Goal: Transaction & Acquisition: Book appointment/travel/reservation

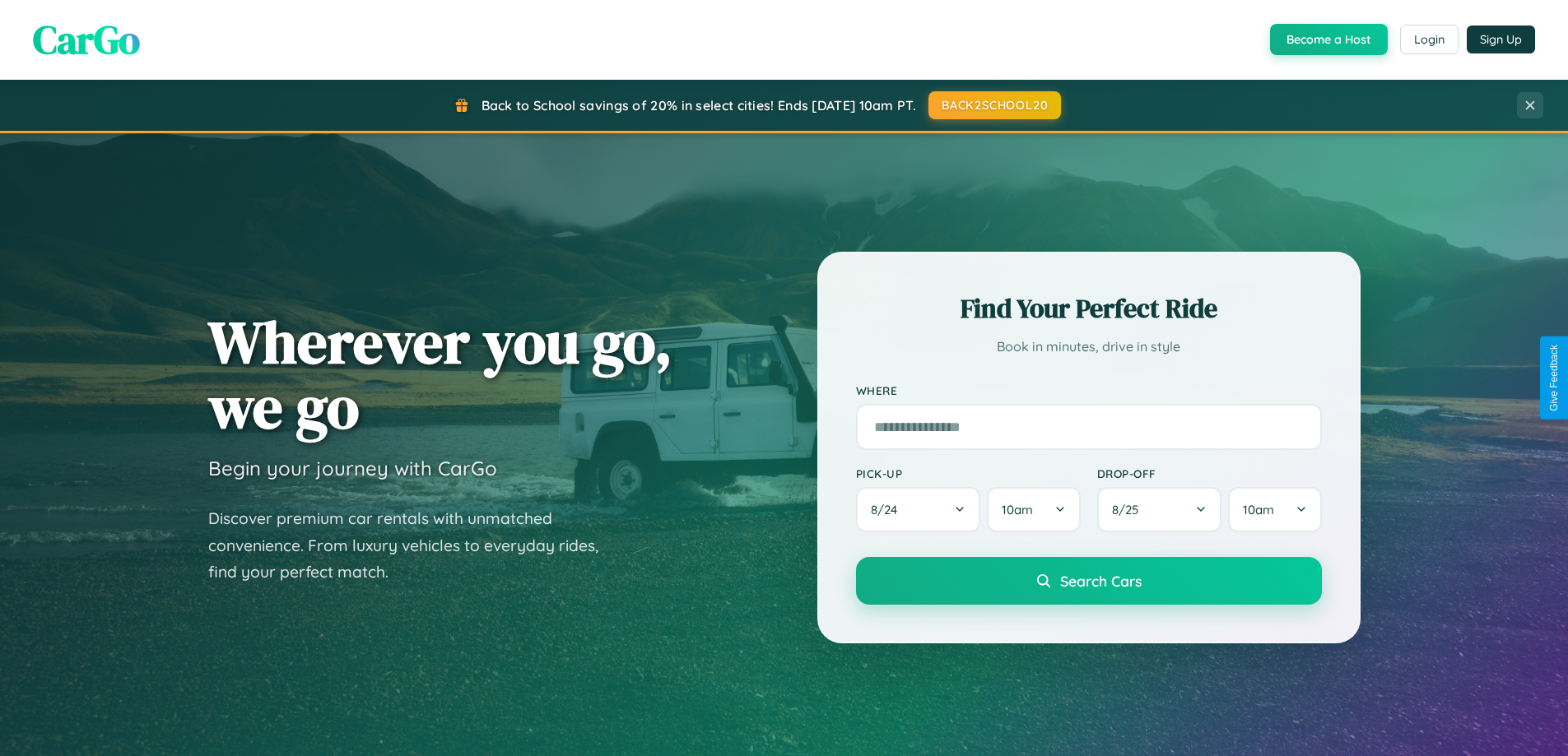
scroll to position [1132, 0]
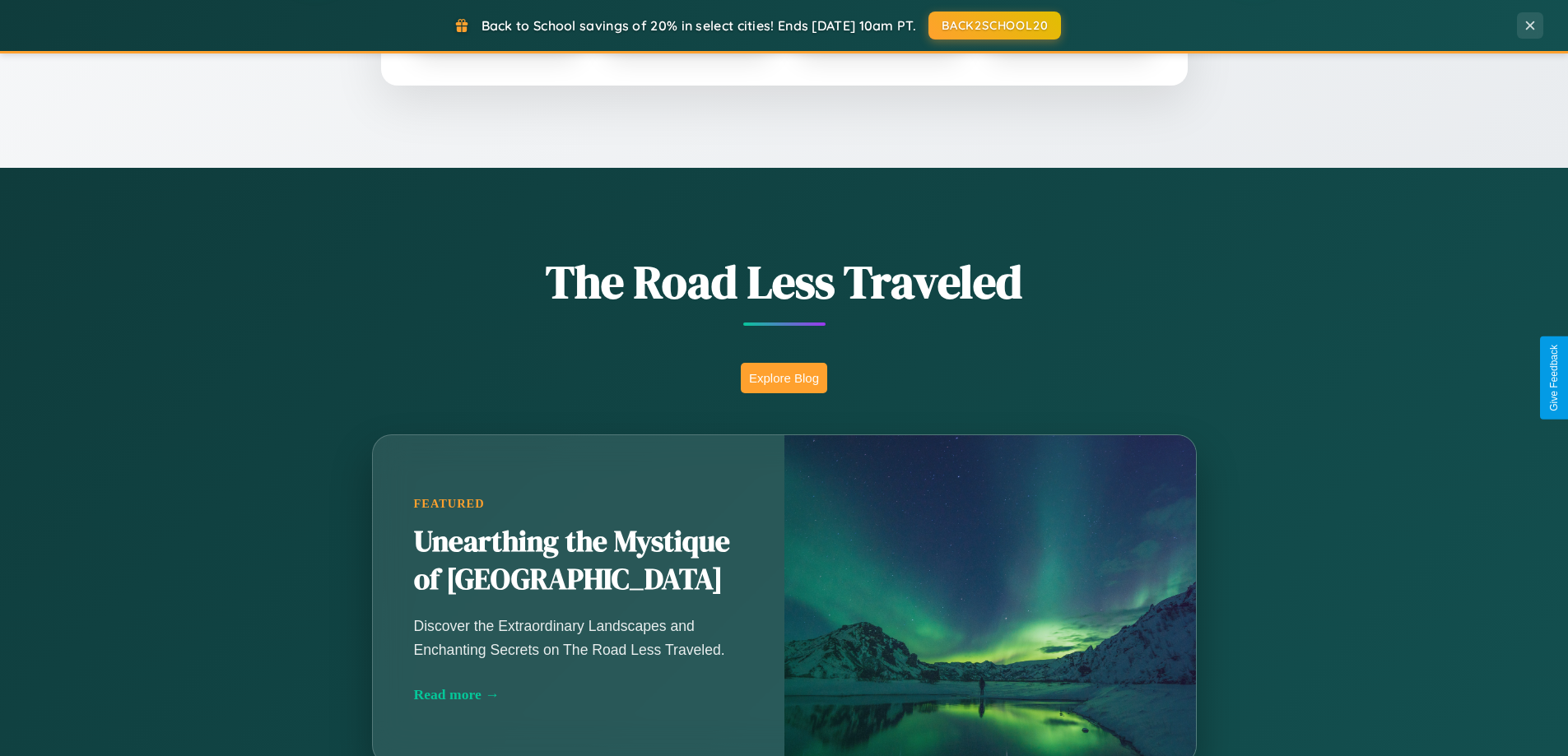
click at [784, 378] on button "Explore Blog" at bounding box center [784, 378] width 87 height 30
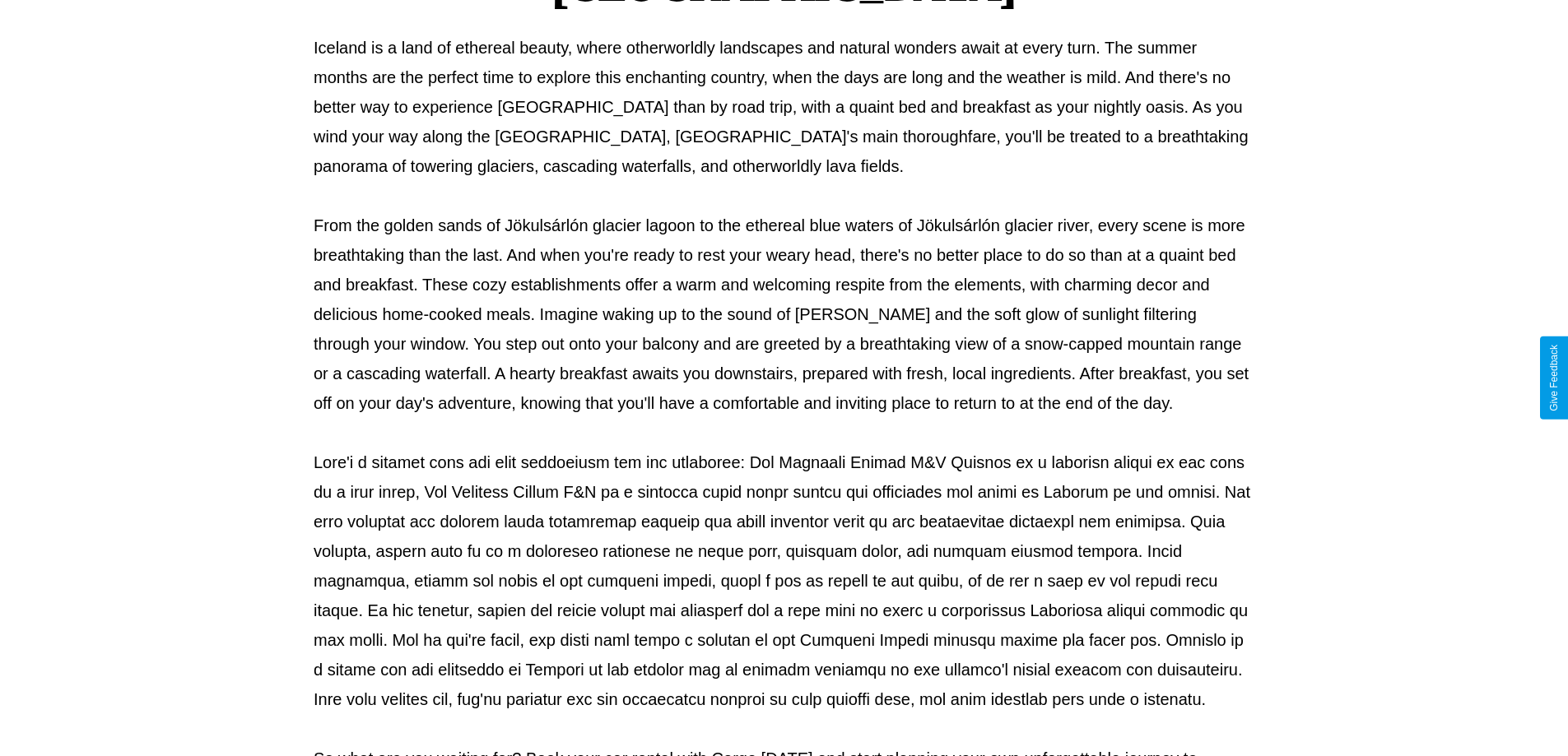
scroll to position [532, 0]
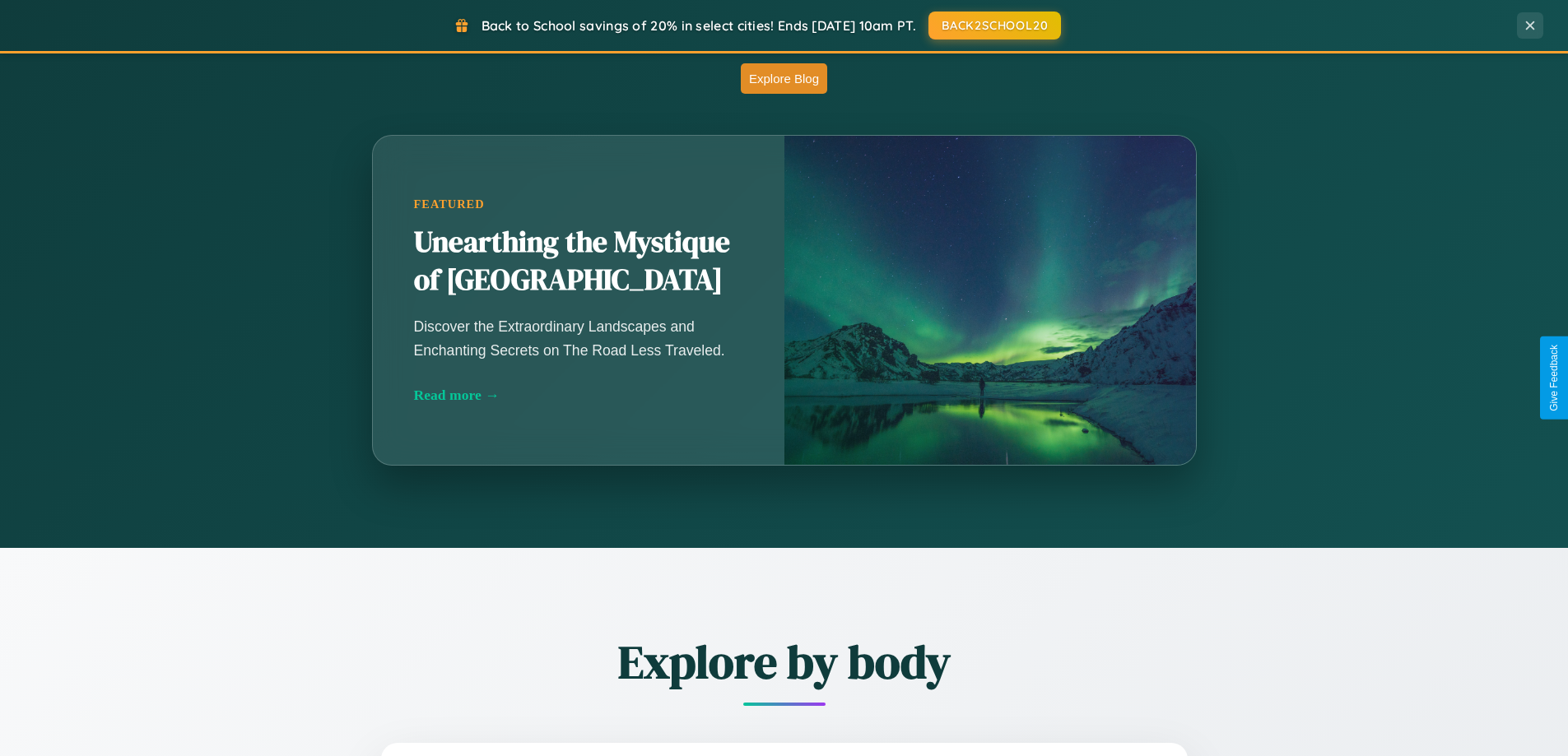
scroll to position [1132, 0]
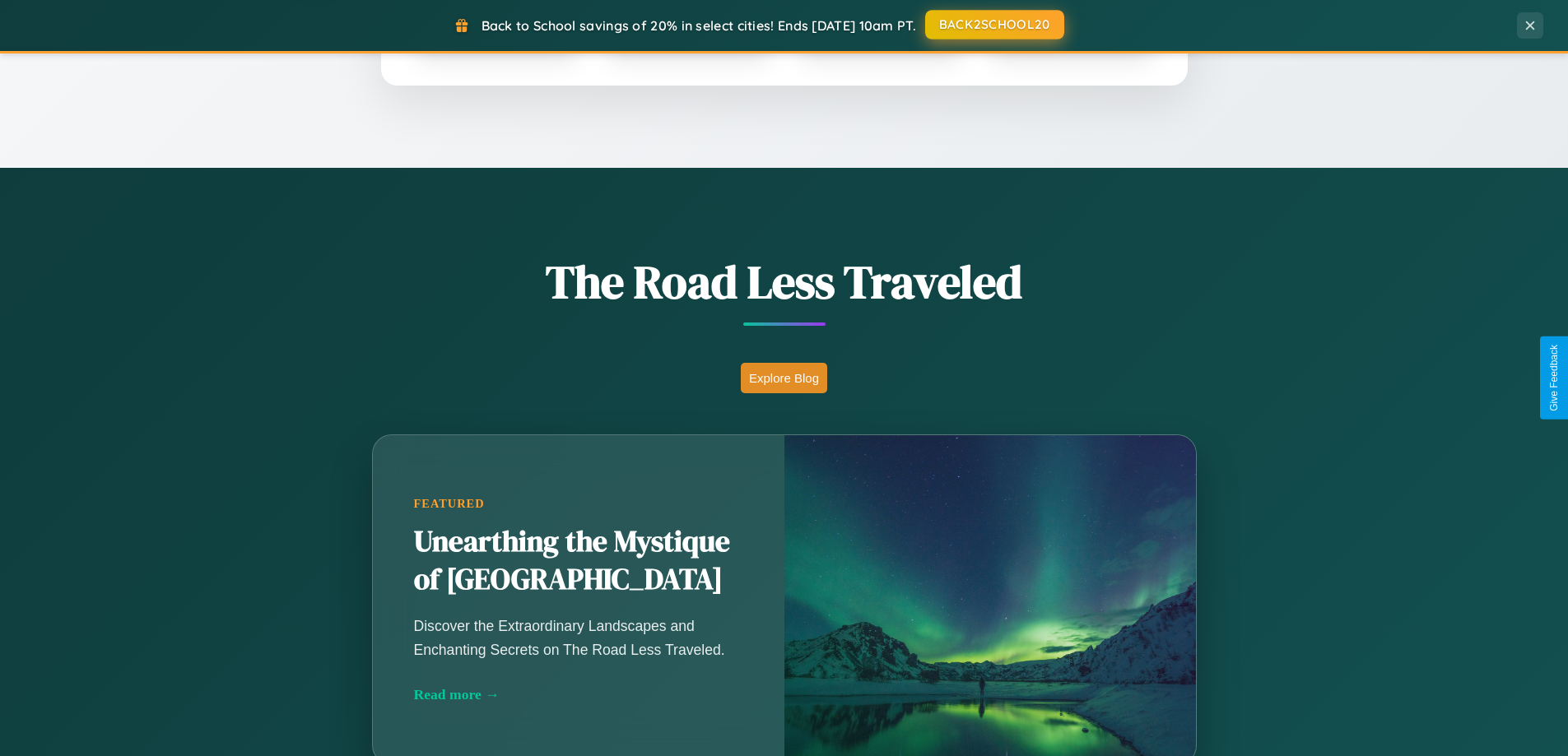
click at [994, 26] on button "BACK2SCHOOL20" at bounding box center [995, 24] width 139 height 30
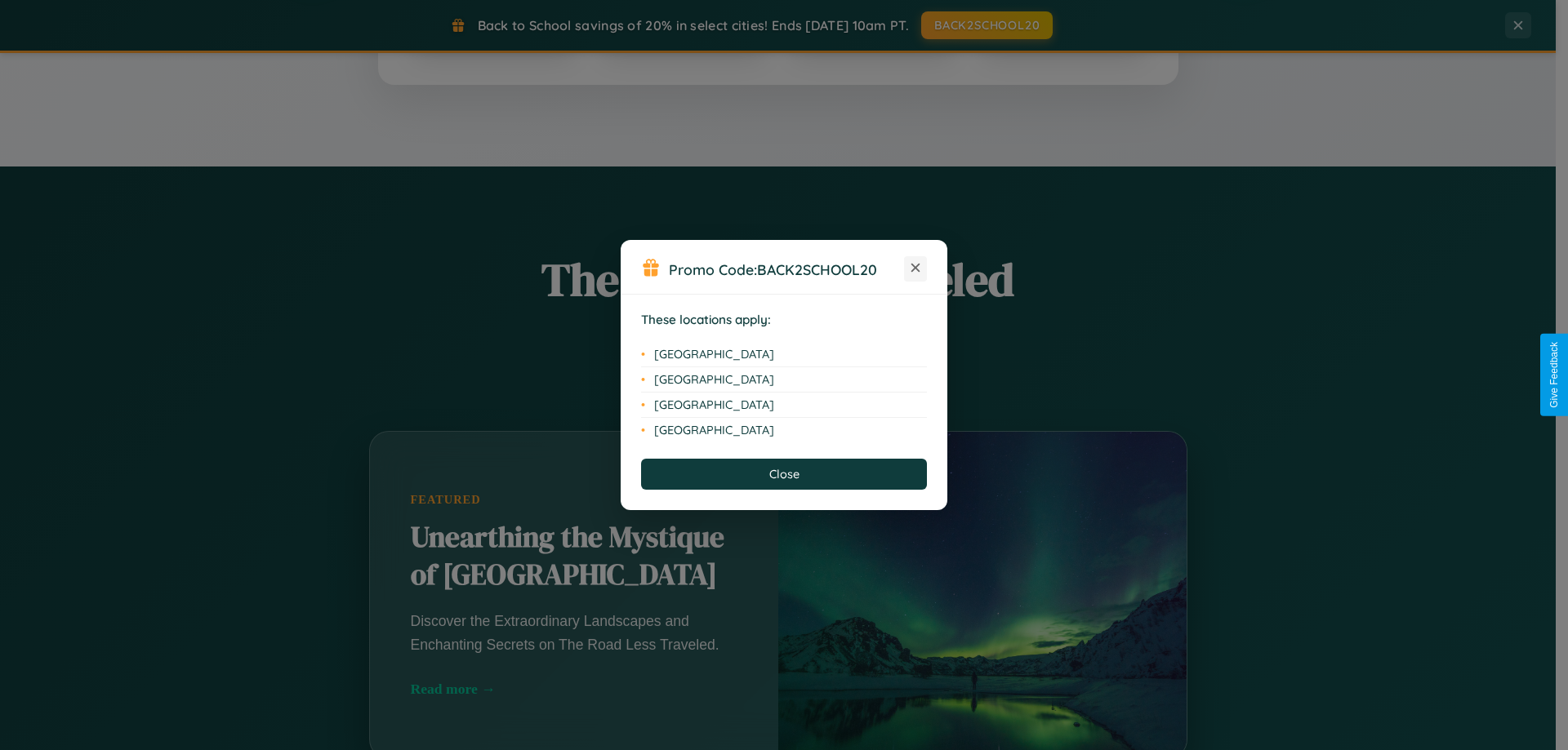
click at [916, 268] on icon at bounding box center [916, 268] width 9 height 9
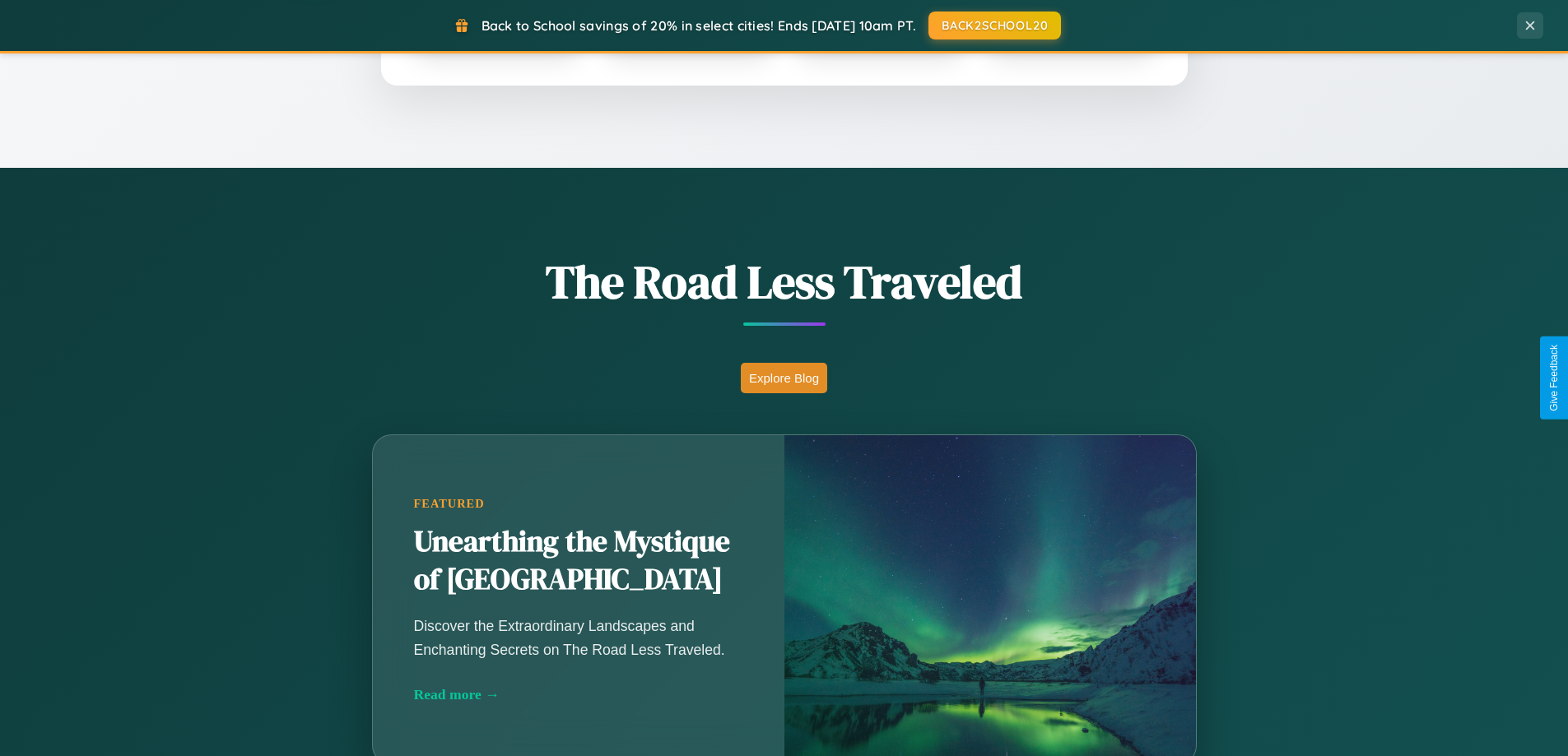
scroll to position [2643, 0]
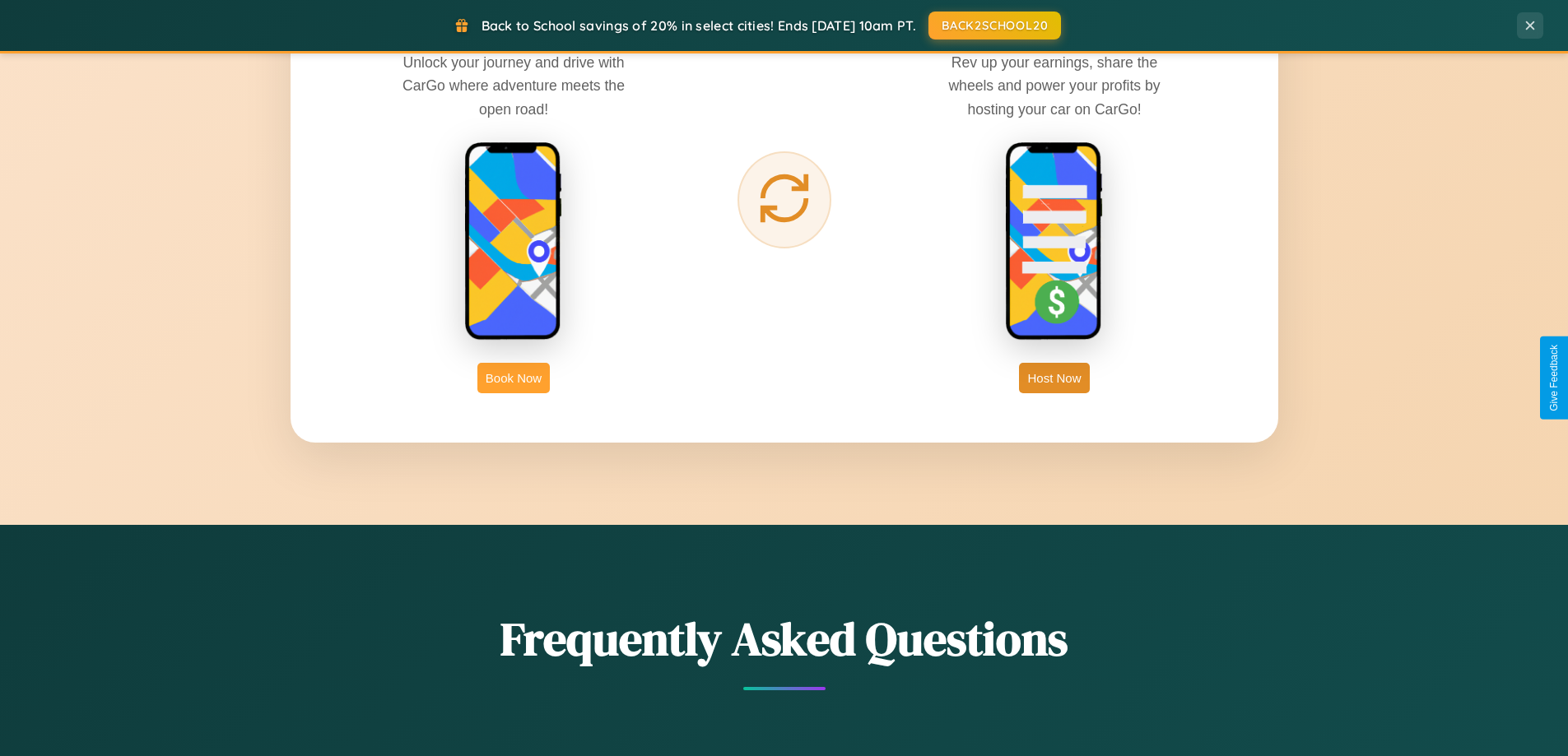
click at [513, 378] on button "Book Now" at bounding box center [513, 378] width 72 height 30
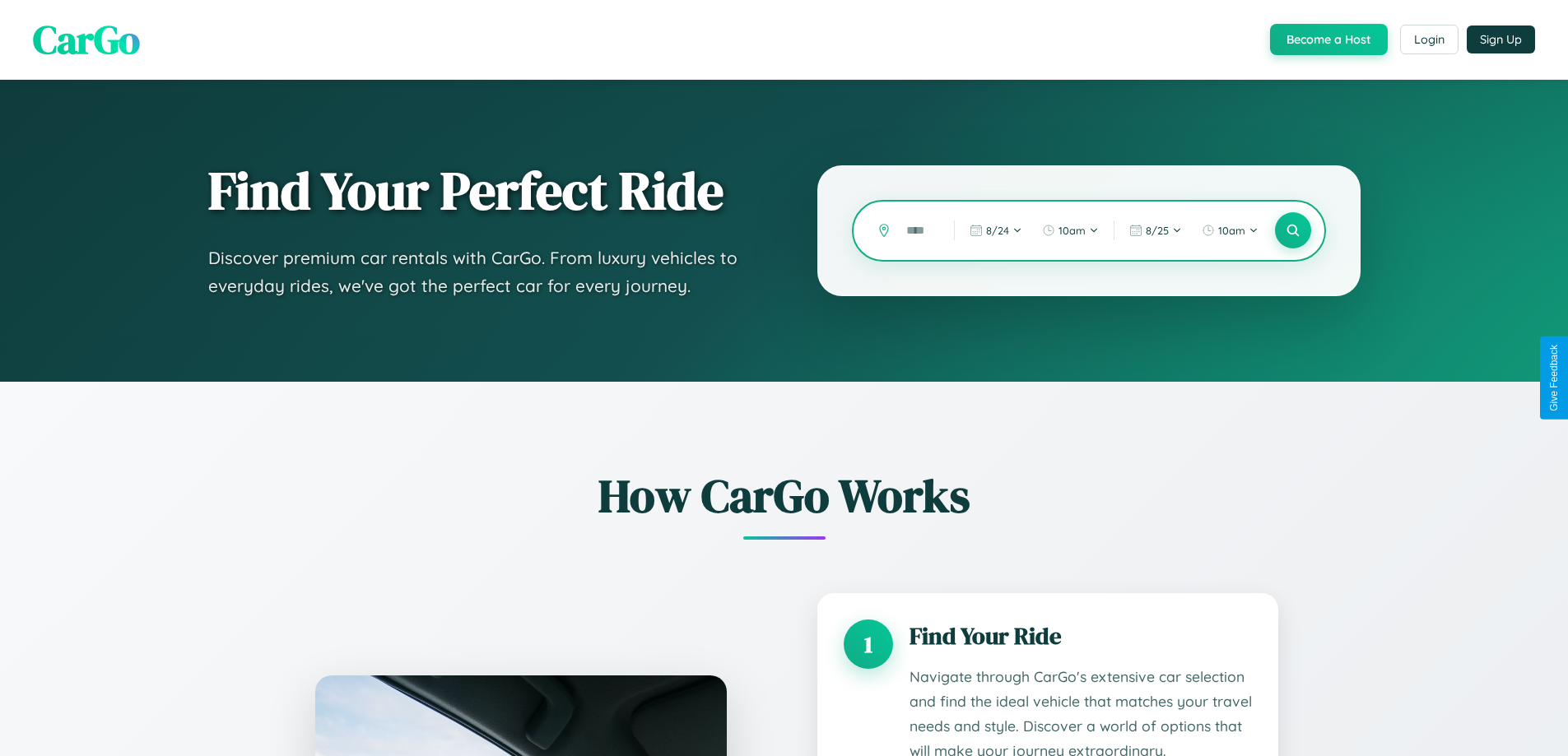
click at [917, 230] on input "text" at bounding box center [917, 230] width 39 height 29
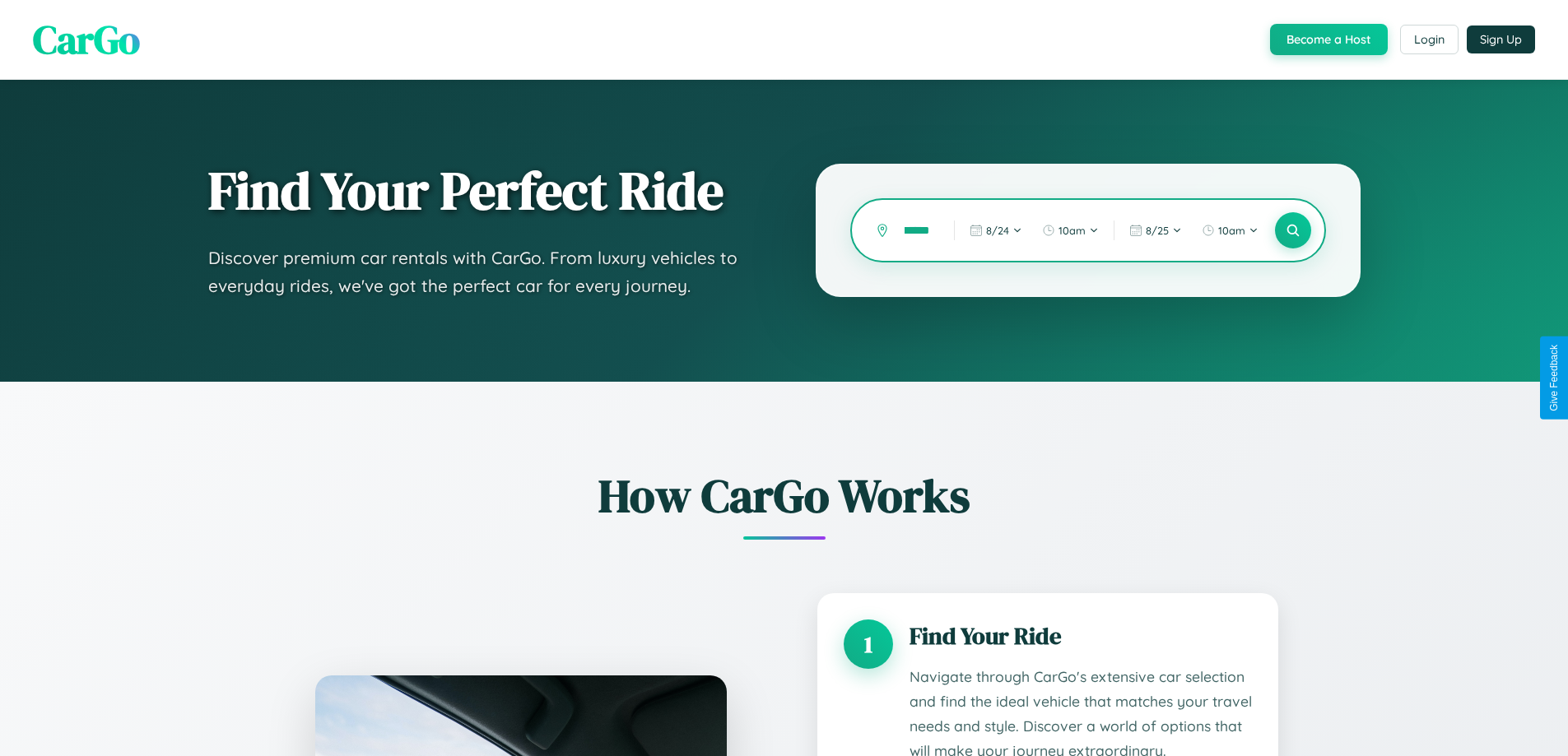
scroll to position [0, 14]
type input "******"
click at [1292, 230] on icon at bounding box center [1293, 230] width 15 height 15
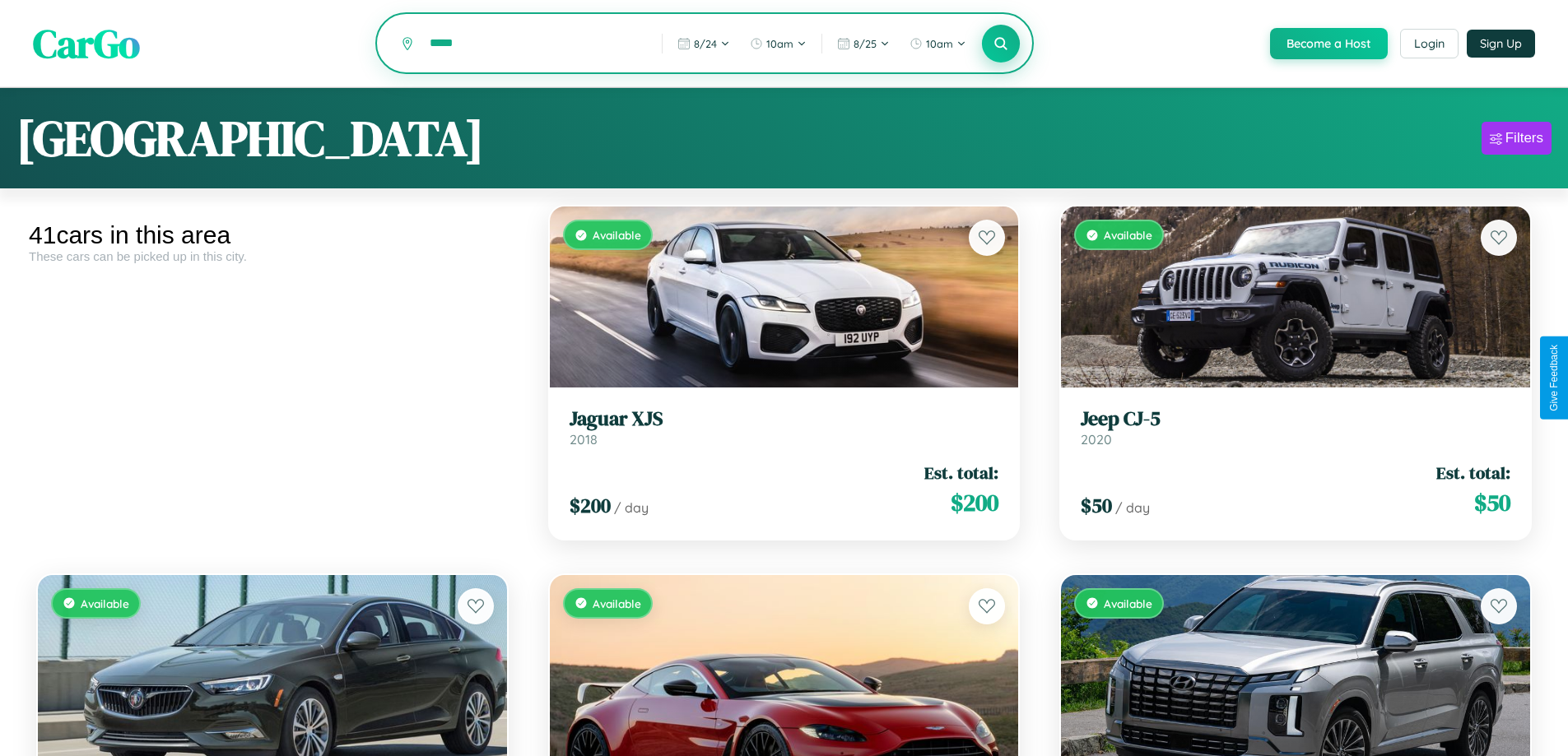
type input "*****"
click at [1000, 45] on icon at bounding box center [1001, 43] width 15 height 15
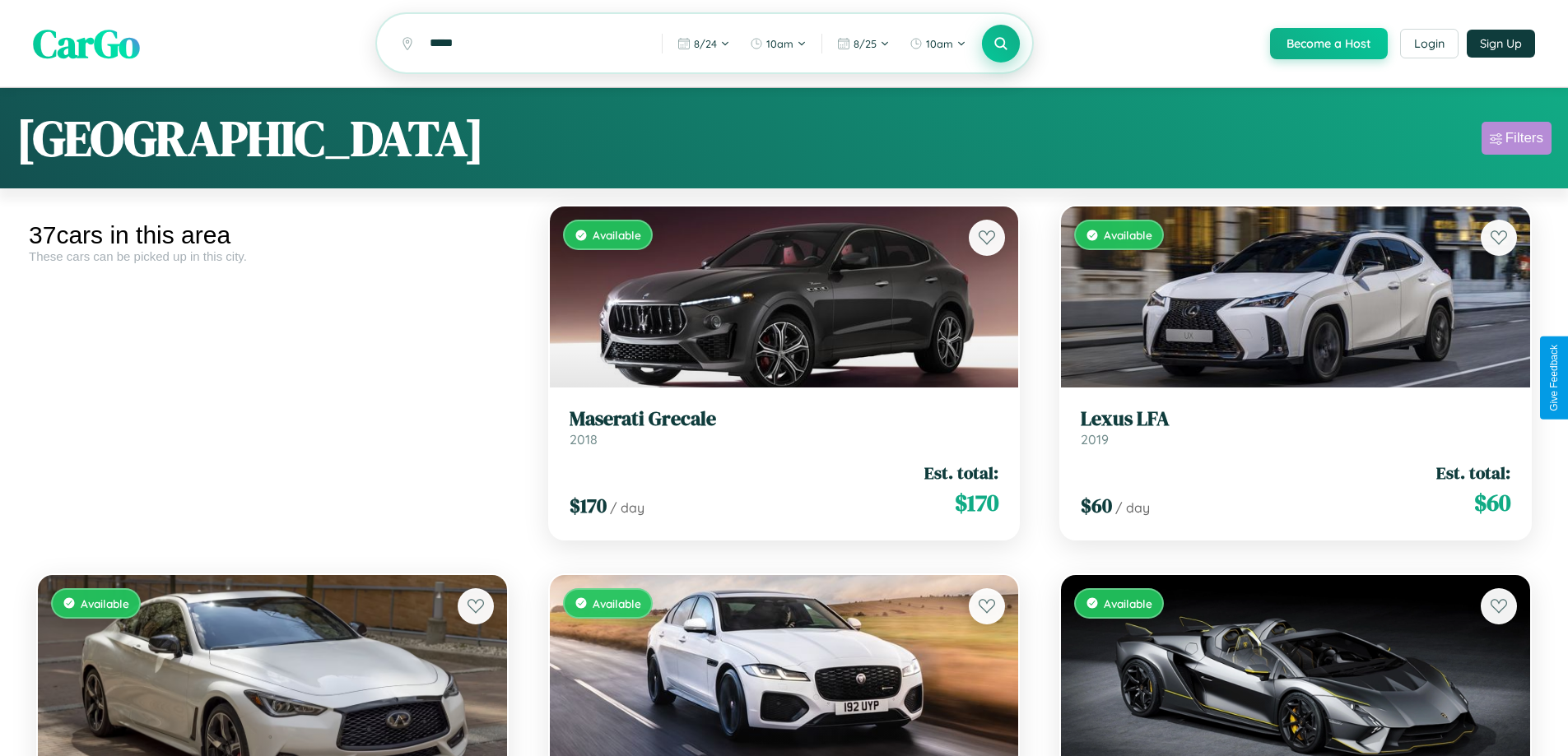
click at [1516, 141] on div "Filters" at bounding box center [1524, 138] width 38 height 16
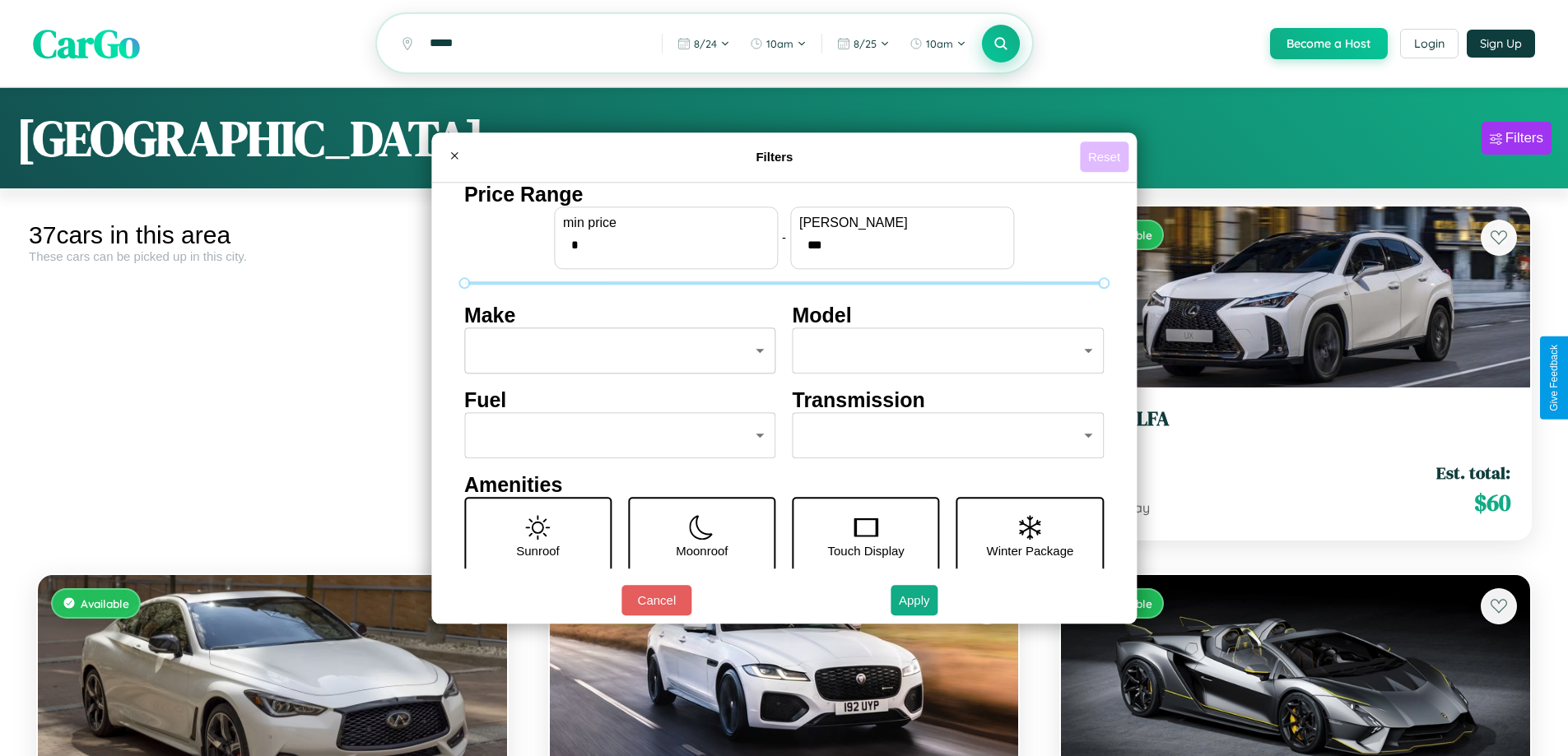
click at [1106, 156] on button "Reset" at bounding box center [1104, 157] width 49 height 30
